Goal: Find specific page/section: Find specific page/section

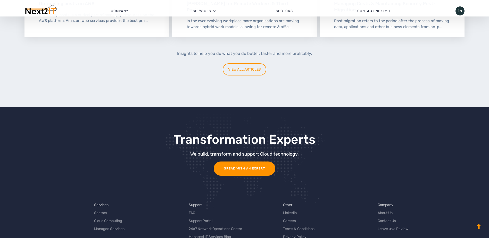
scroll to position [1629, 0]
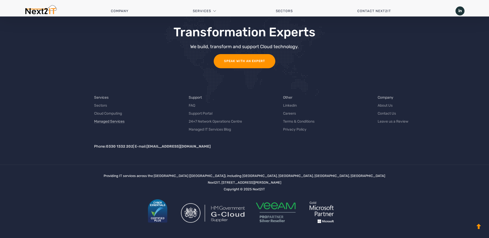
click at [115, 122] on link "Managed Services" at bounding box center [109, 121] width 30 height 5
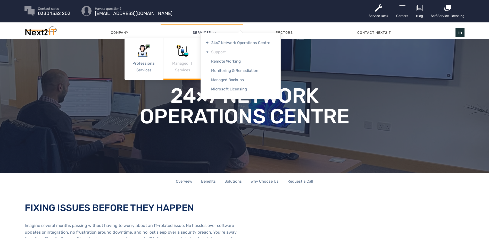
click at [218, 51] on link "Support" at bounding box center [241, 51] width 80 height 9
